Goal: Task Accomplishment & Management: Use online tool/utility

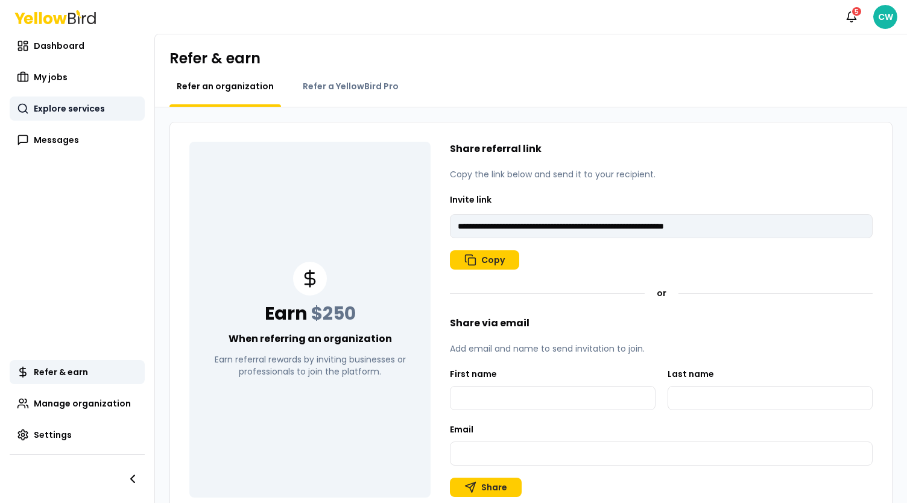
click at [66, 101] on link "Explore services" at bounding box center [77, 108] width 135 height 24
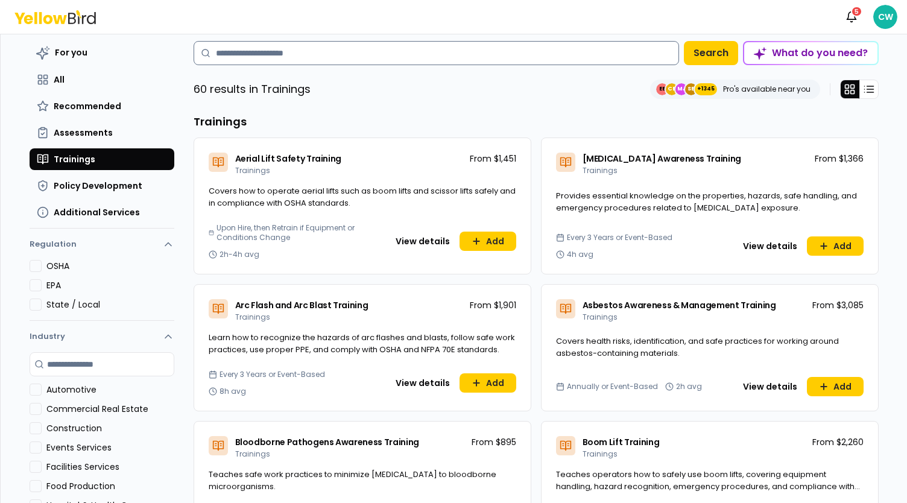
scroll to position [60, 0]
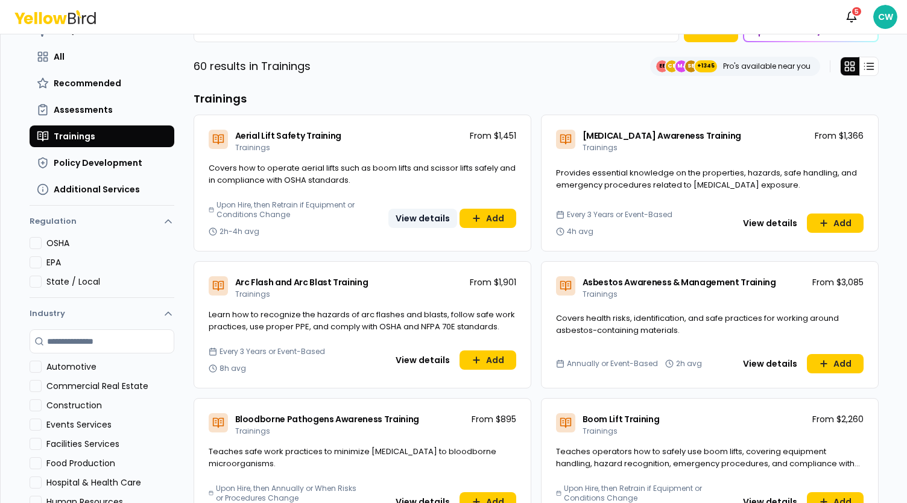
click at [426, 220] on button "View details" at bounding box center [422, 218] width 69 height 19
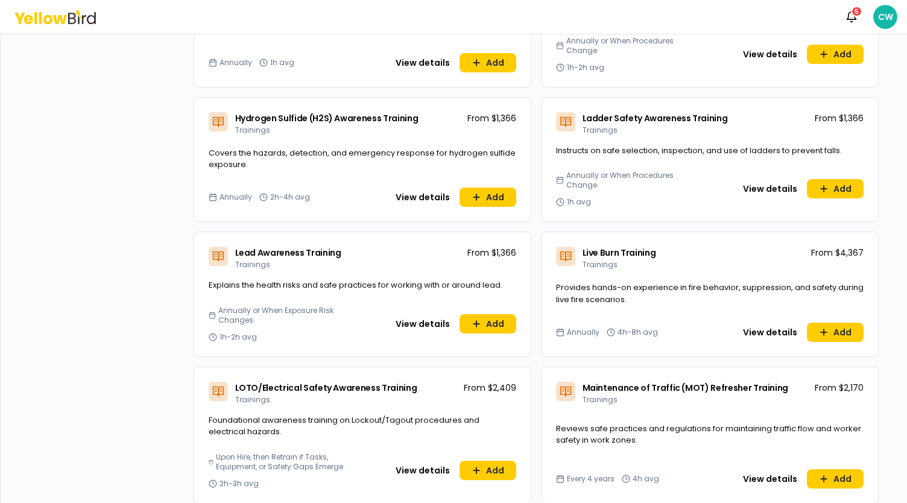
scroll to position [1933, 0]
